Goal: Navigation & Orientation: Find specific page/section

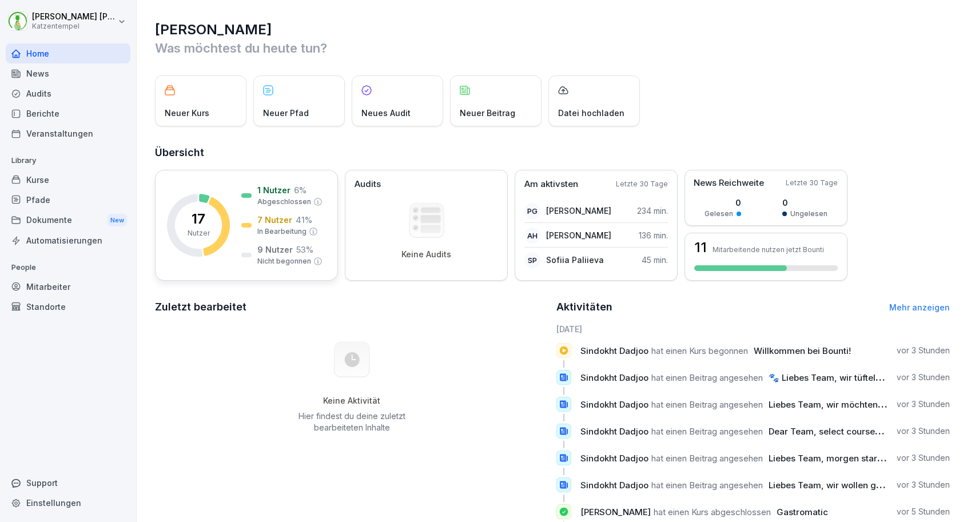
click at [228, 220] on icon at bounding box center [216, 226] width 27 height 59
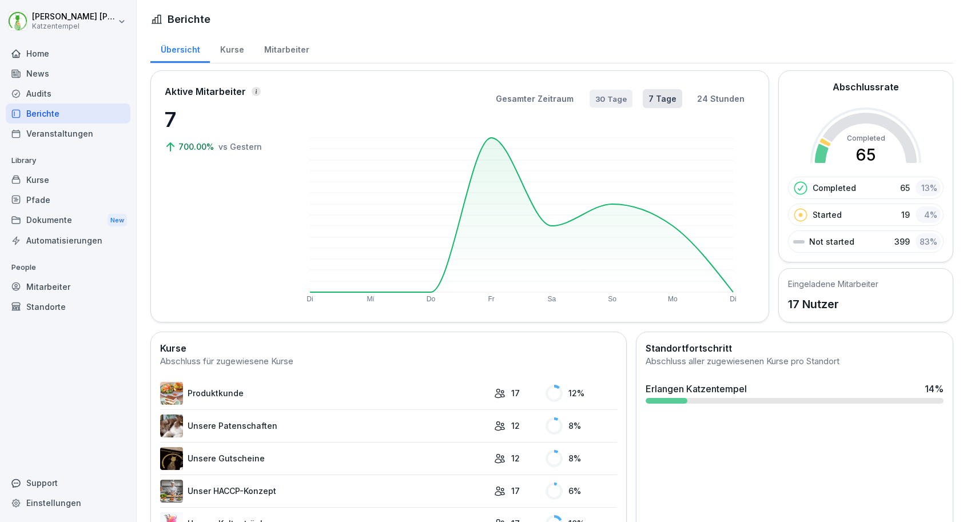
click at [612, 100] on button "30 Tage" at bounding box center [610, 99] width 43 height 18
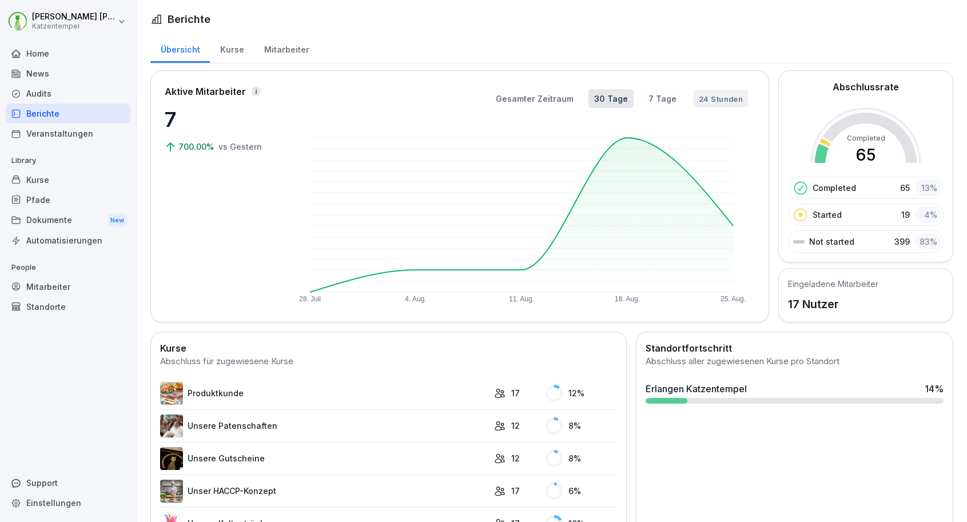
click at [701, 102] on button "24 Stunden" at bounding box center [720, 99] width 55 height 18
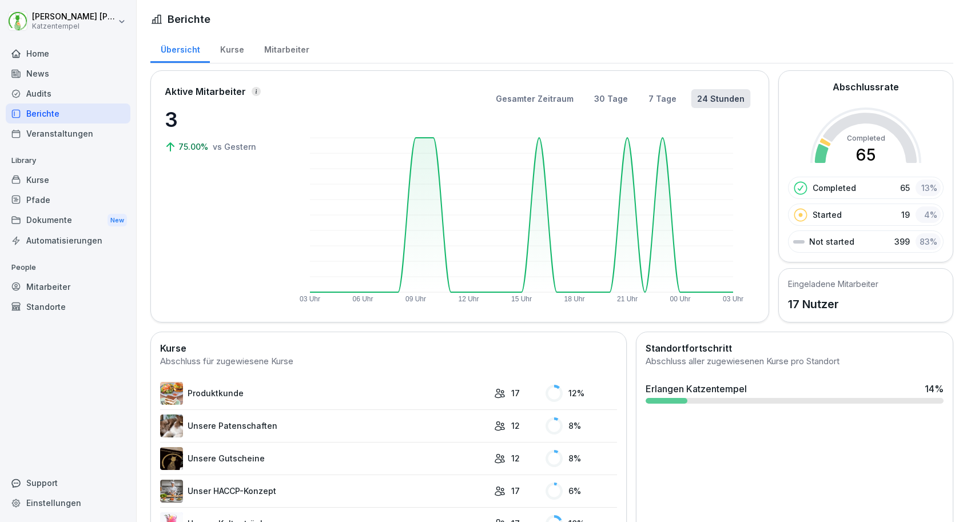
click at [661, 137] on rect at bounding box center [521, 214] width 457 height 177
click at [45, 51] on div "Home" at bounding box center [68, 53] width 125 height 20
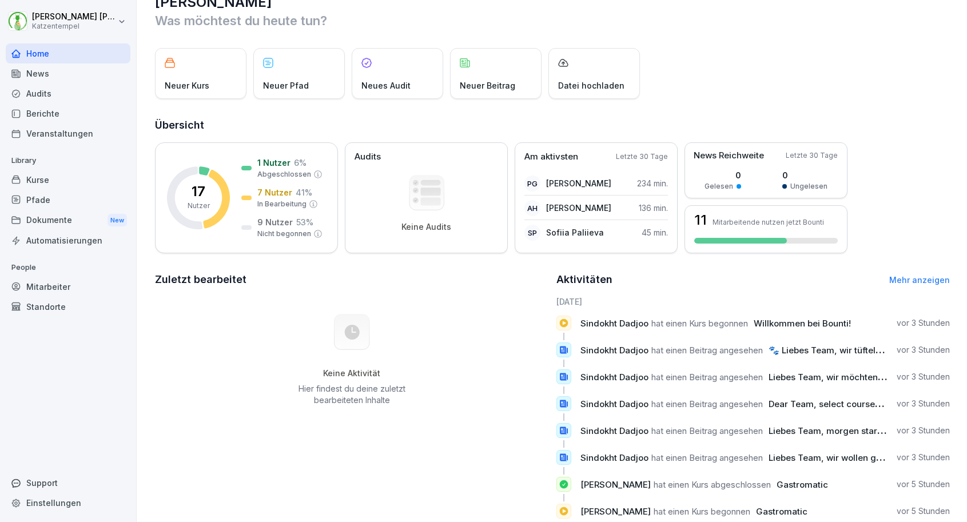
scroll to position [31, 0]
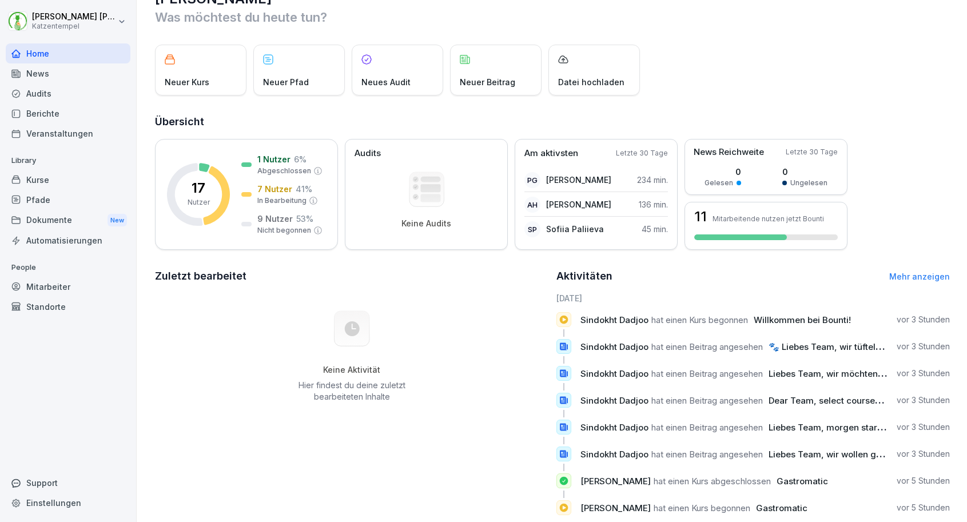
click at [824, 350] on span "🐾 Liebes Team, wir tüfteln gerade an neuen winterlichen Specials – und würden u…" at bounding box center [980, 346] width 424 height 11
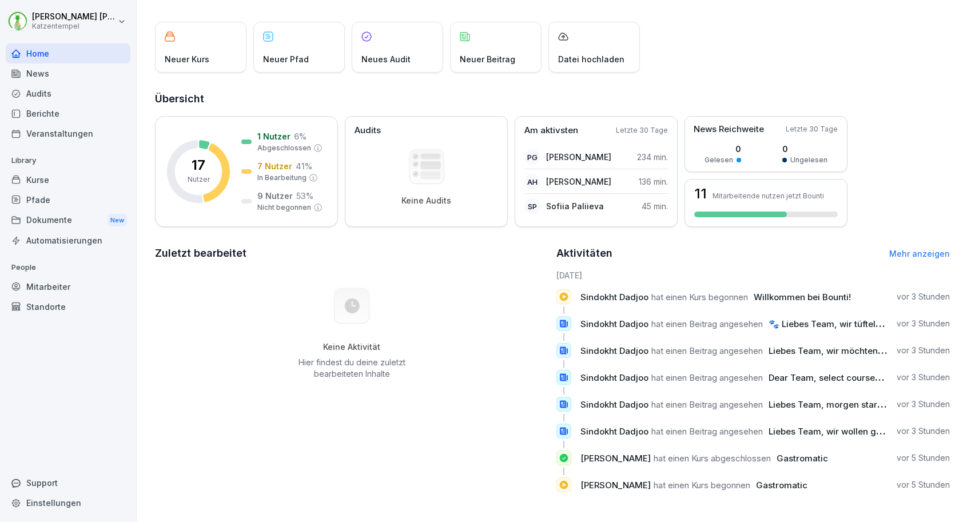
scroll to position [54, 0]
click at [79, 186] on div "Kurse" at bounding box center [68, 180] width 125 height 20
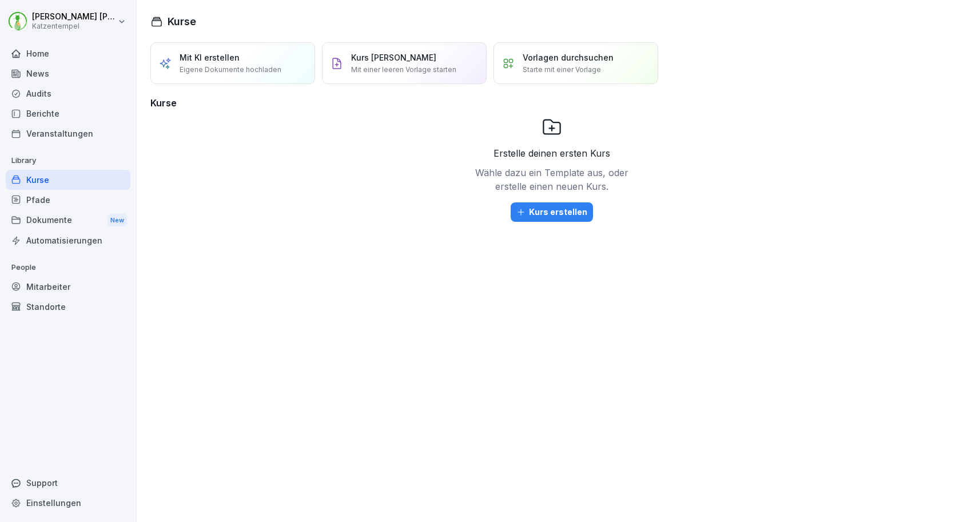
click at [76, 214] on div "Dokumente New" at bounding box center [68, 220] width 125 height 21
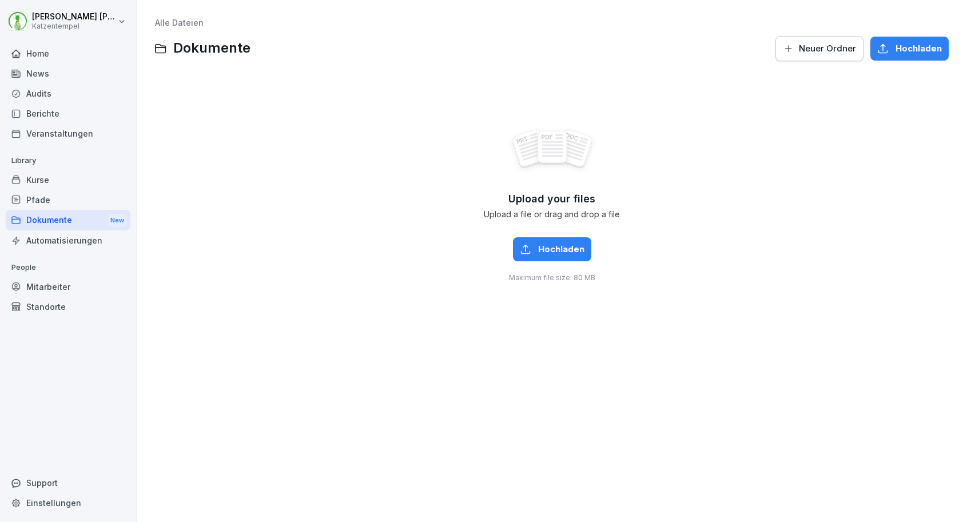
click at [64, 113] on div "Berichte" at bounding box center [68, 113] width 125 height 20
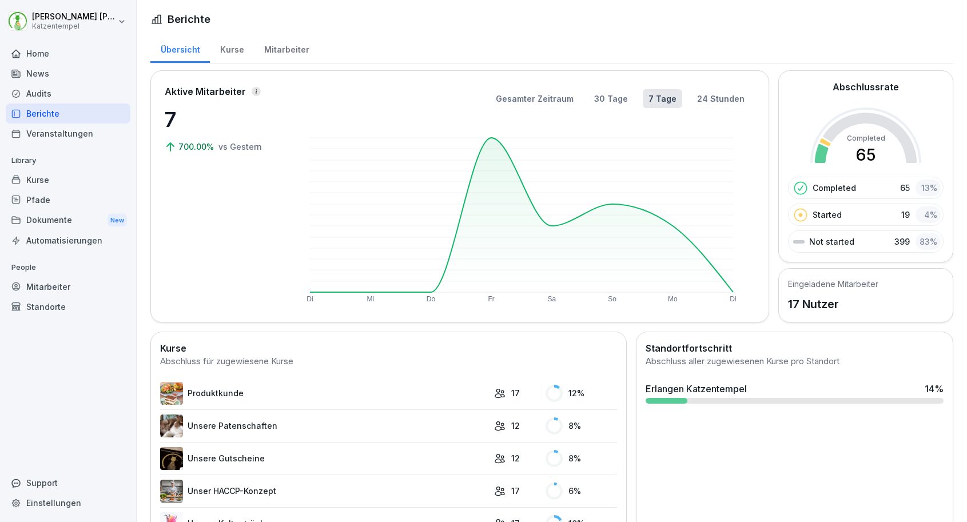
click at [56, 78] on div "News" at bounding box center [68, 73] width 125 height 20
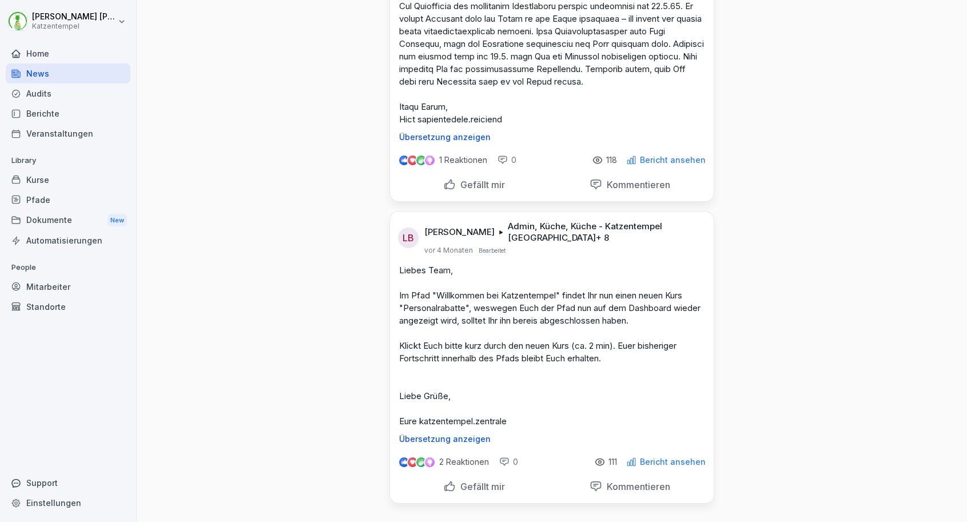
scroll to position [2503, 0]
